Goal: Find specific page/section: Find specific page/section

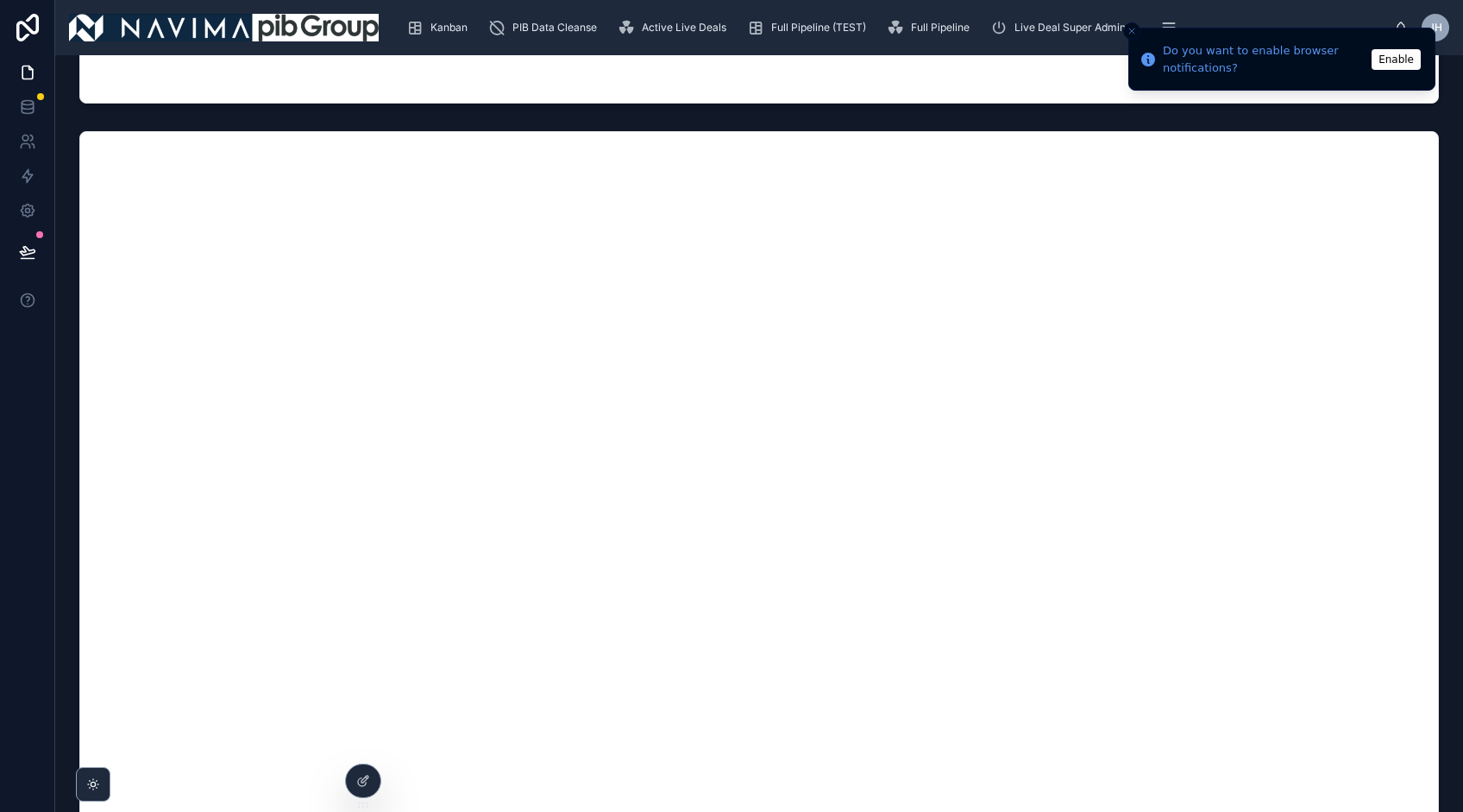
scroll to position [8226, 0]
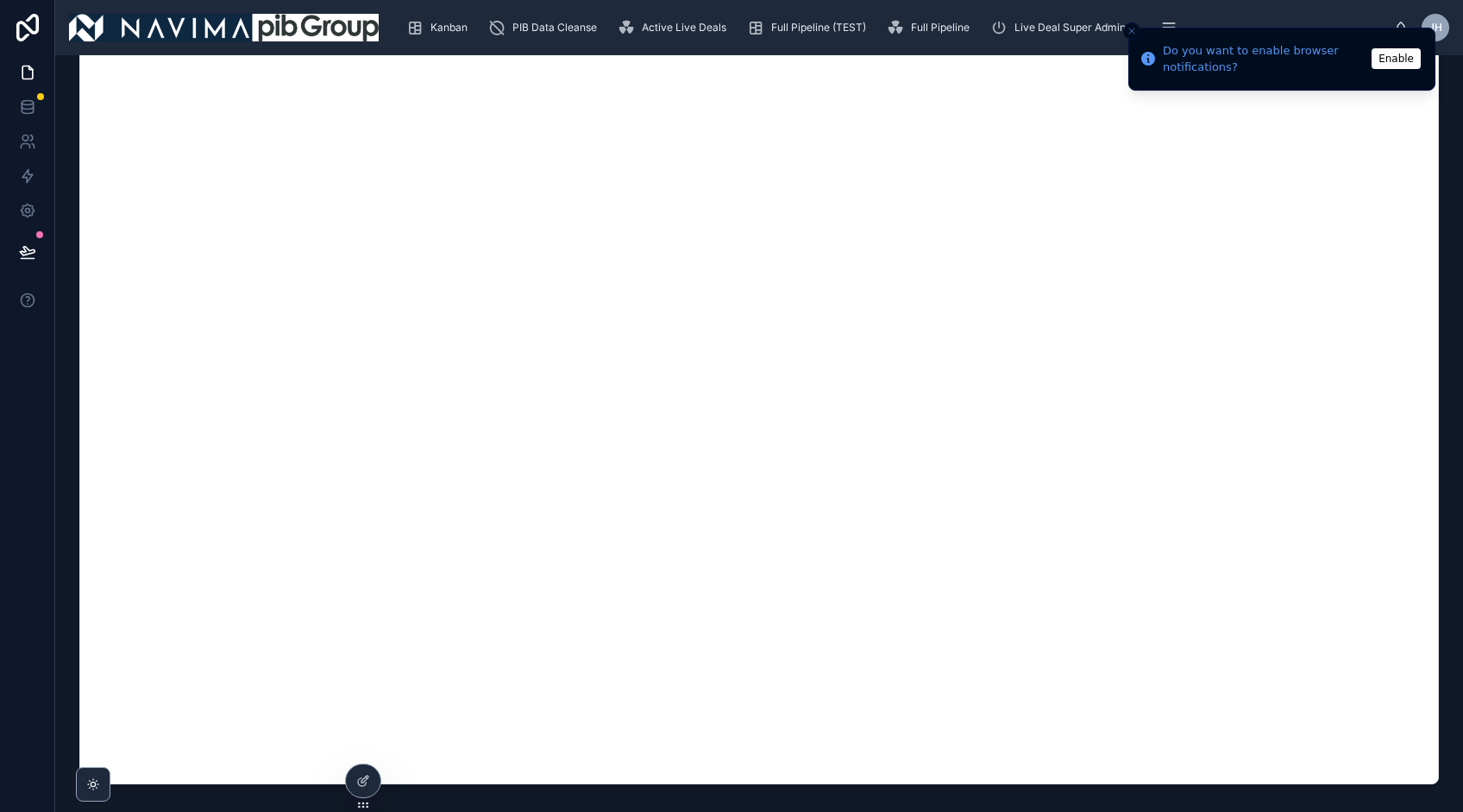
click at [1401, 62] on button "Enable" at bounding box center [1396, 58] width 49 height 21
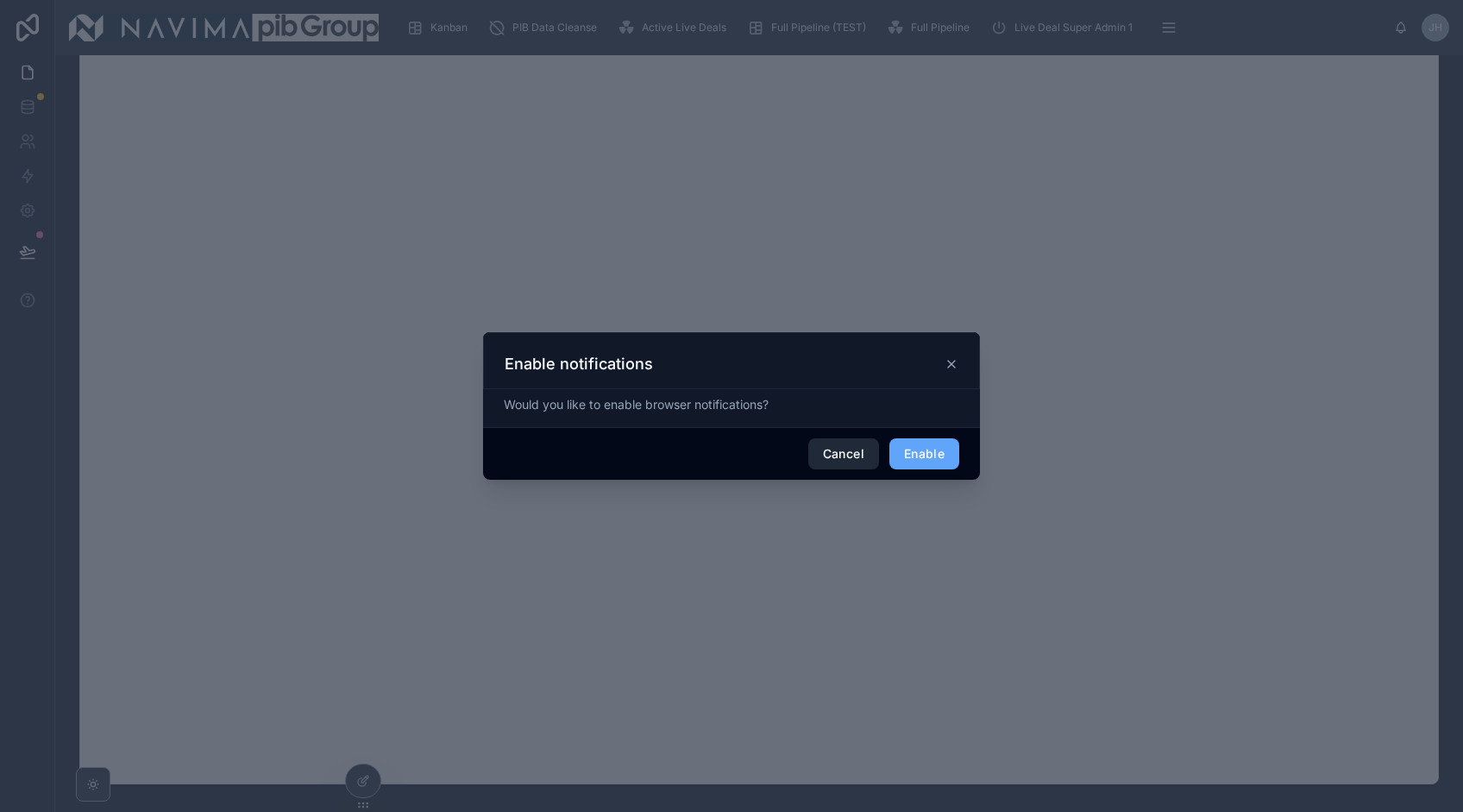
click at [849, 452] on button "Cancel" at bounding box center [844, 453] width 71 height 31
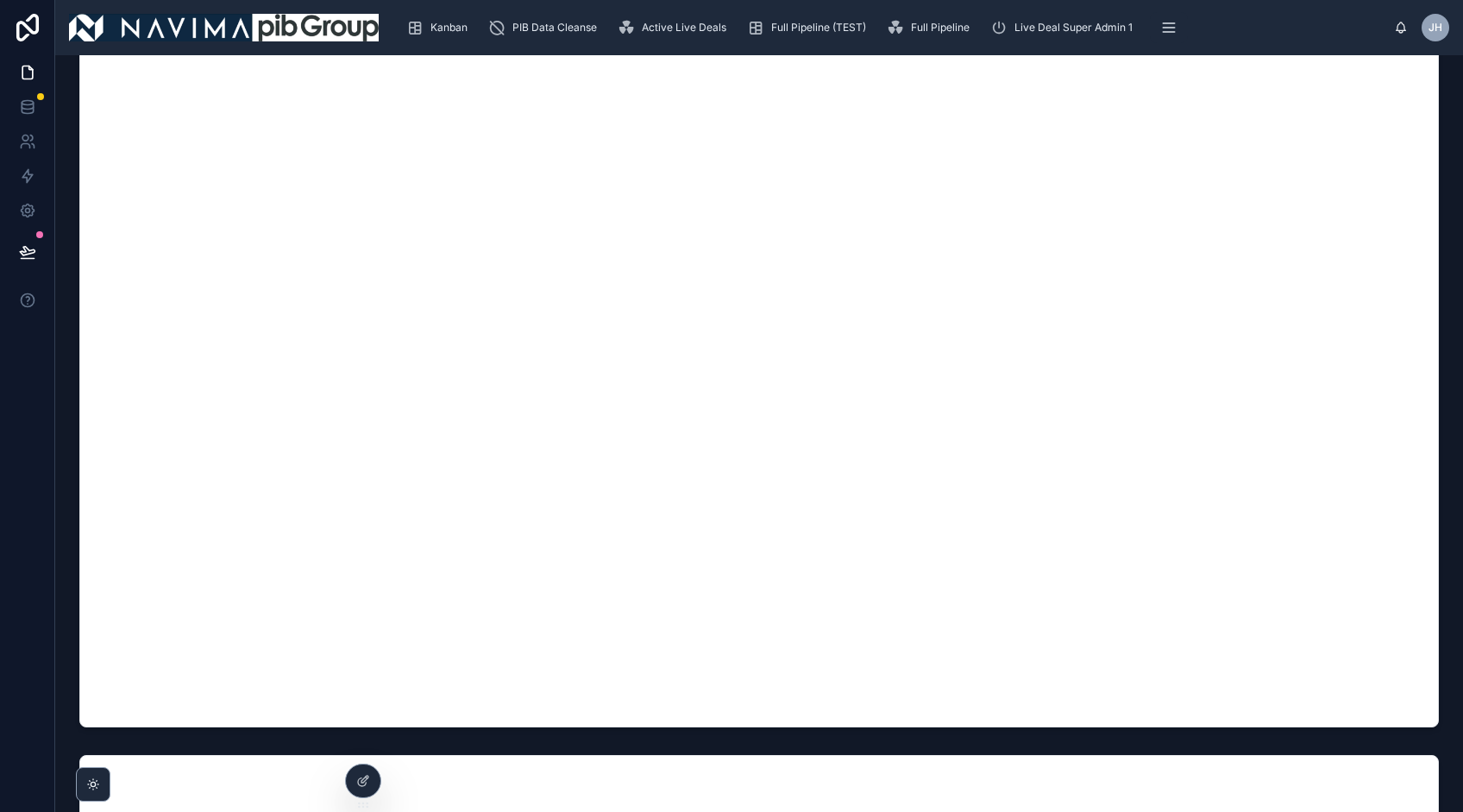
scroll to position [8306, 0]
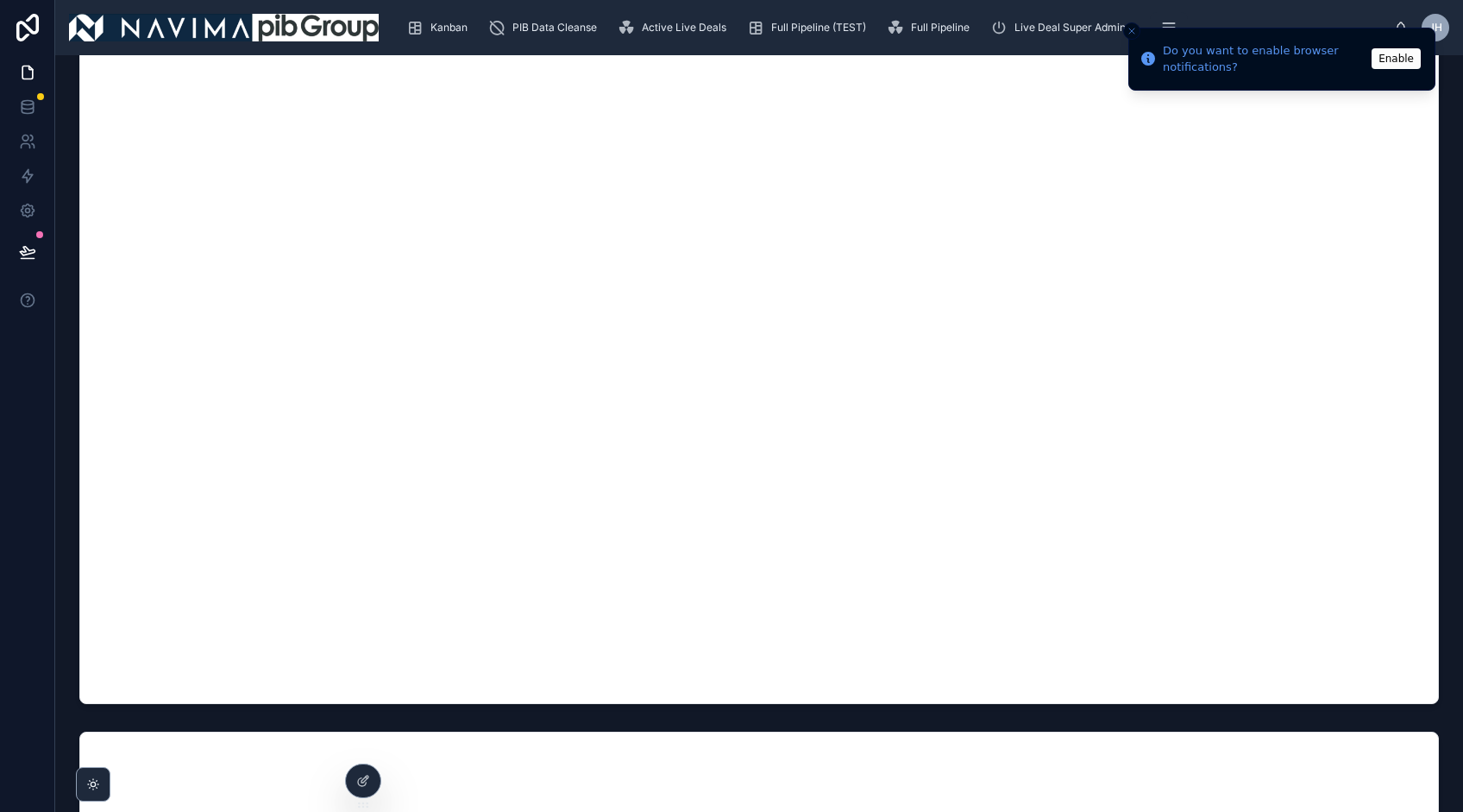
click at [1132, 32] on icon "Close toast" at bounding box center [1131, 30] width 10 height 10
